Goal: Browse casually

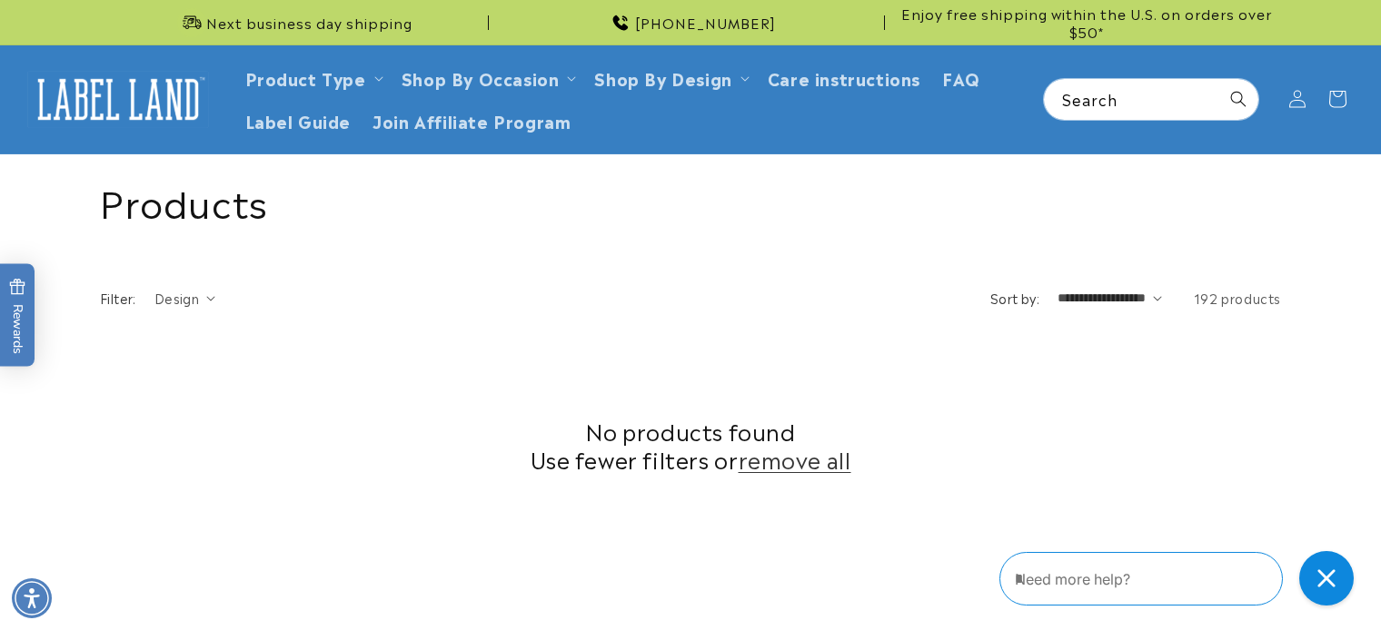
scroll to position [730, 0]
